Goal: Find specific page/section: Find specific page/section

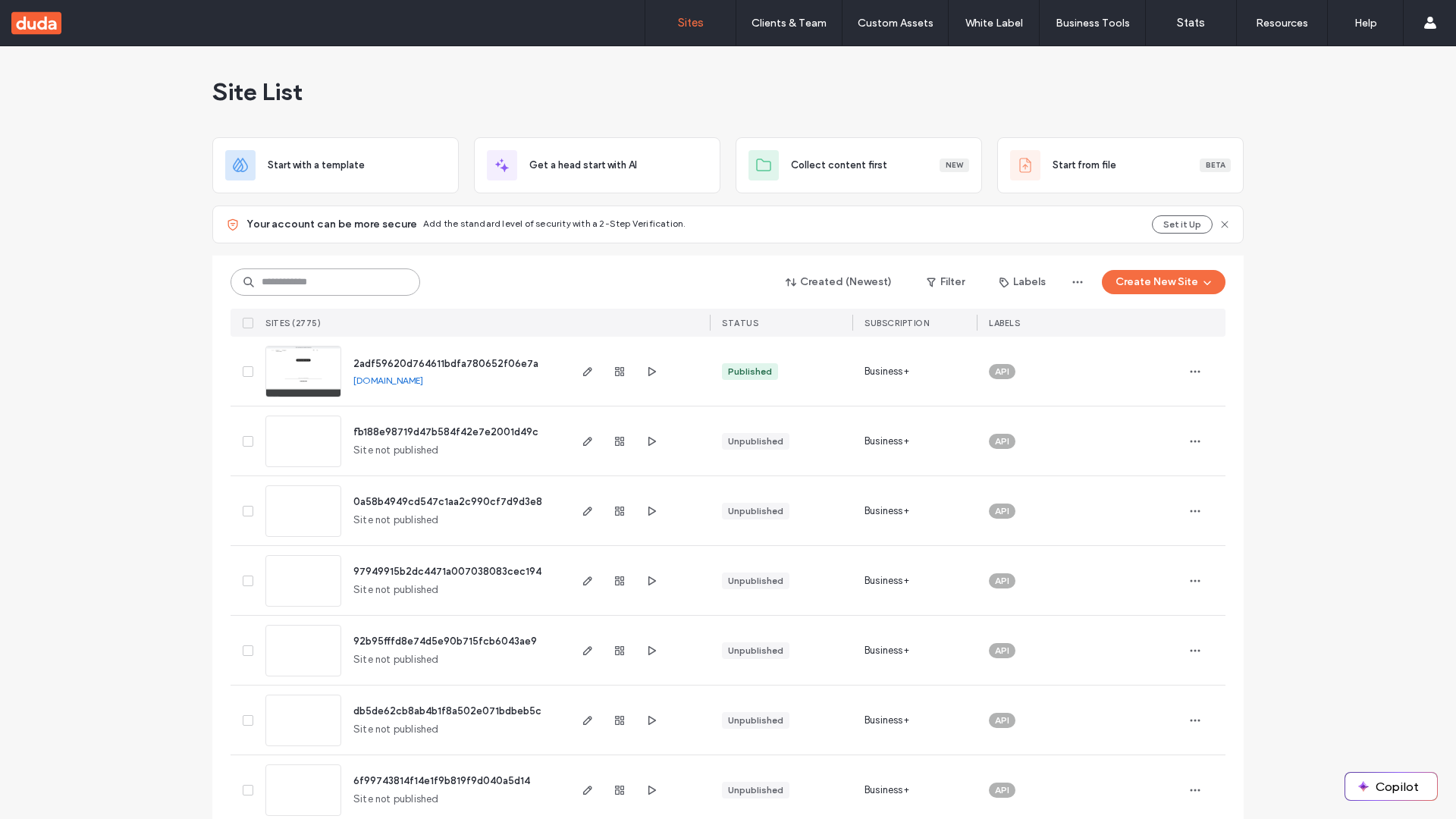
click at [320, 282] on input at bounding box center [324, 282] width 189 height 27
type input "**********"
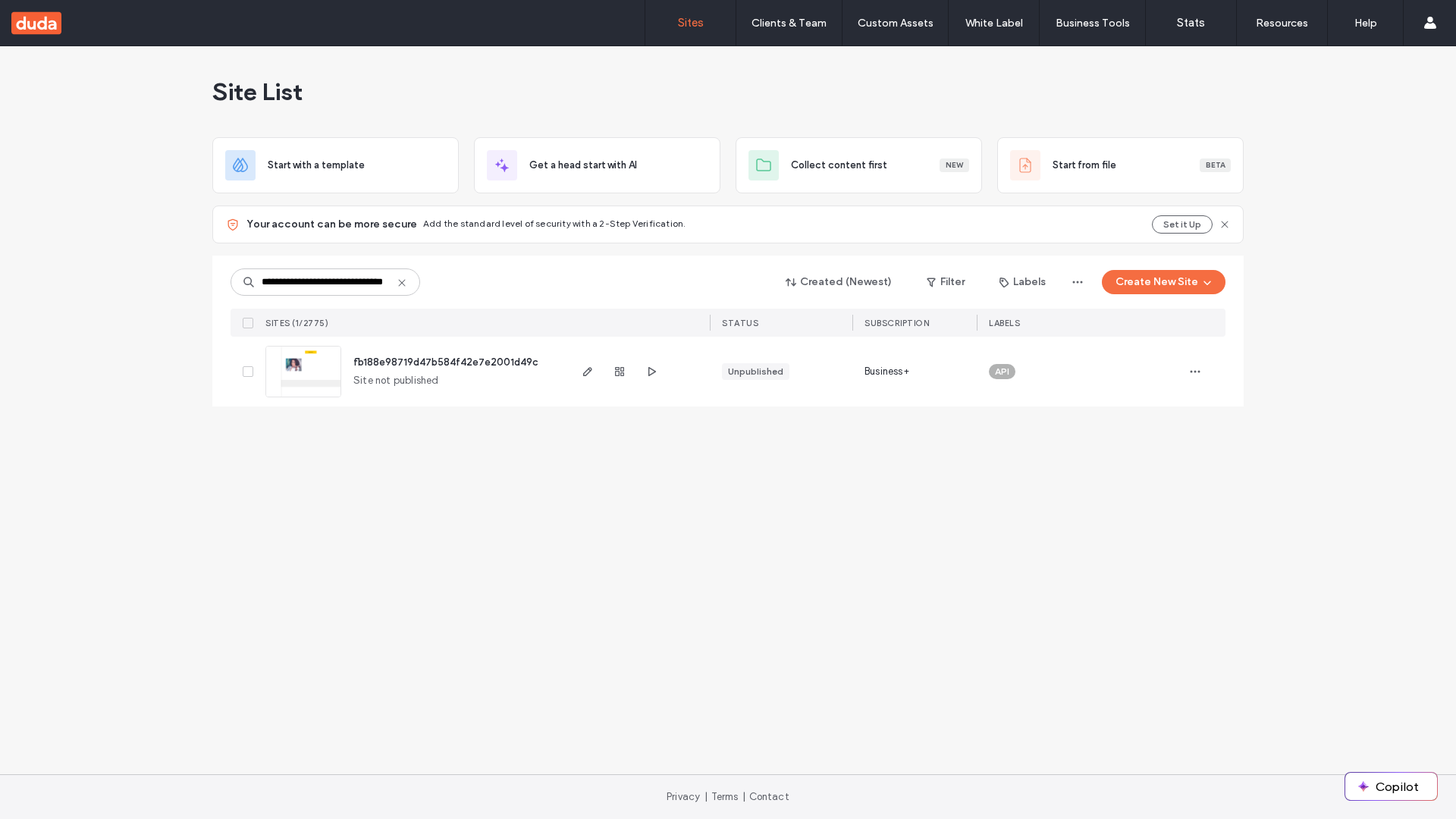
click at [448, 362] on span "fb188e98719d47b584f42e7e2001d49c" at bounding box center [446, 361] width 185 height 11
